Goal: Check status: Check status

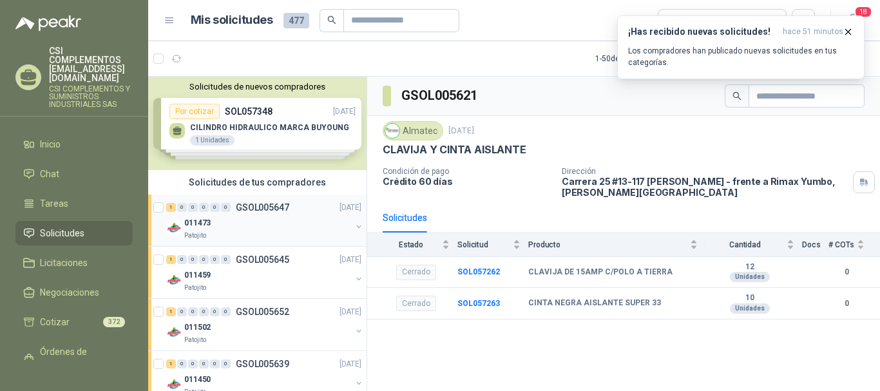
click at [305, 239] on div "Patojito" at bounding box center [267, 236] width 167 height 10
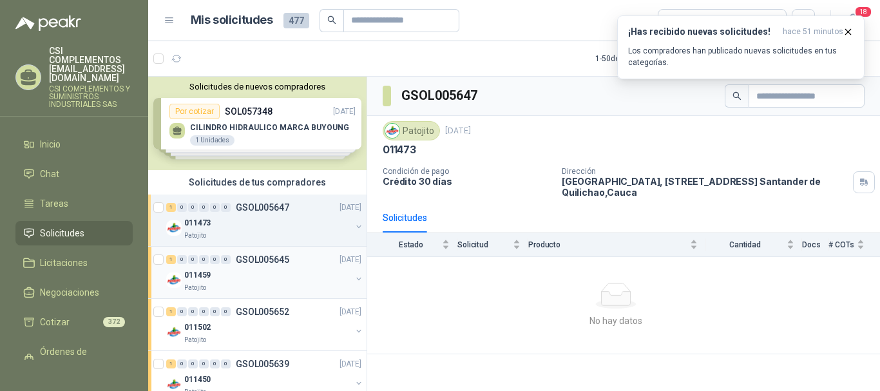
click at [301, 271] on div "011459" at bounding box center [267, 274] width 167 height 15
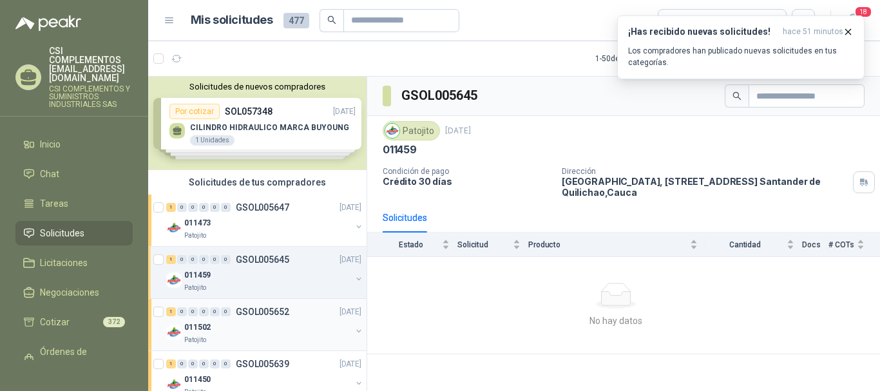
click at [270, 323] on div "011502" at bounding box center [267, 326] width 167 height 15
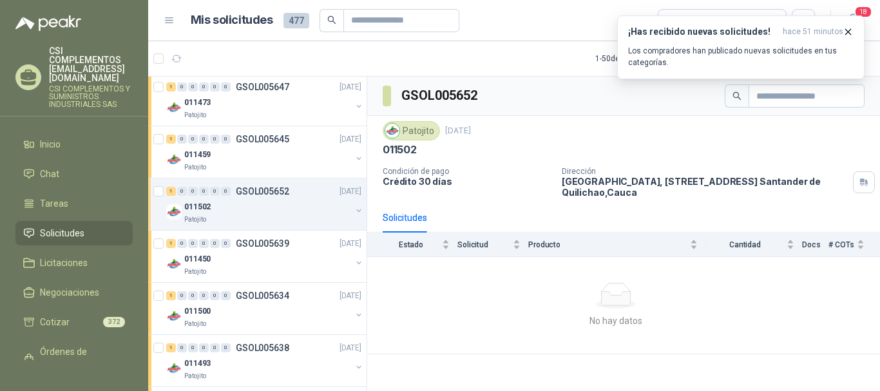
scroll to position [129, 0]
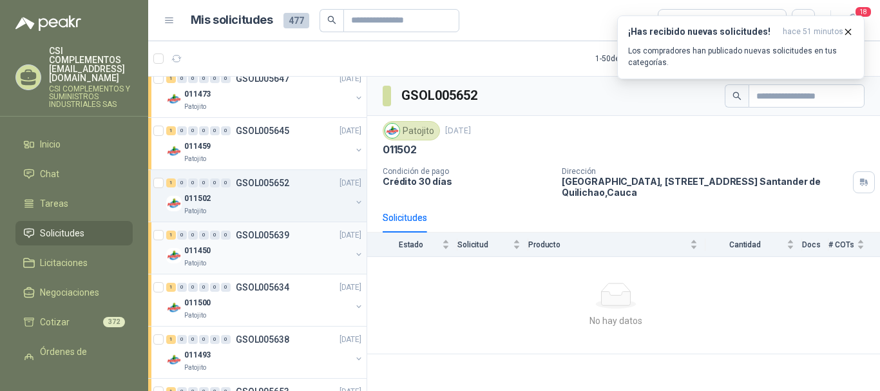
click at [256, 258] on div "Patojito" at bounding box center [267, 263] width 167 height 10
